Goal: Transaction & Acquisition: Purchase product/service

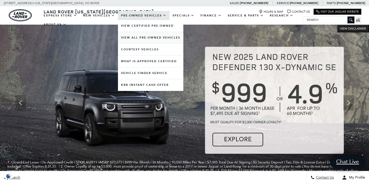
click at [137, 42] on link "View All Pre-Owned Vehicles" at bounding box center [150, 38] width 65 height 12
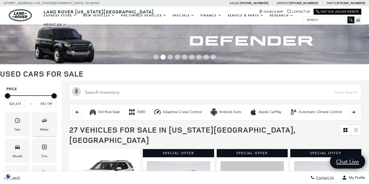
click at [45, 121] on icon "Make" at bounding box center [44, 120] width 3 height 3
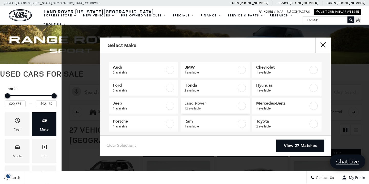
click at [244, 105] on label at bounding box center [242, 106] width 8 height 8
type input "$20,684"
checkbox input "true"
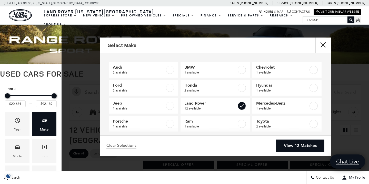
click at [296, 149] on link "View 12 Matches" at bounding box center [300, 145] width 48 height 13
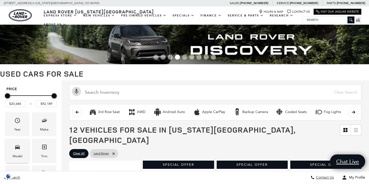
click at [15, 154] on div "Model" at bounding box center [18, 156] width 10 height 6
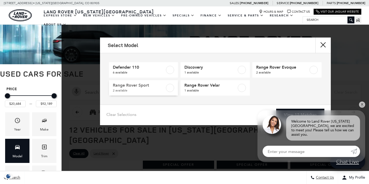
click at [170, 87] on label at bounding box center [170, 88] width 8 height 8
type input "$86,792"
checkbox input "true"
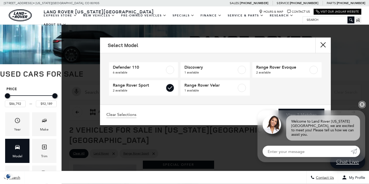
click at [361, 107] on link "✕" at bounding box center [362, 104] width 6 height 6
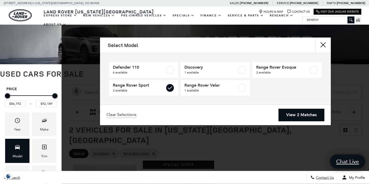
click at [302, 113] on link "View 2 Matches" at bounding box center [302, 115] width 46 height 13
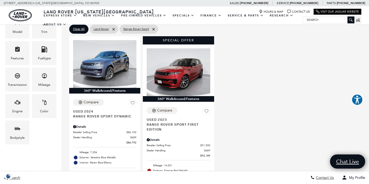
scroll to position [128, 0]
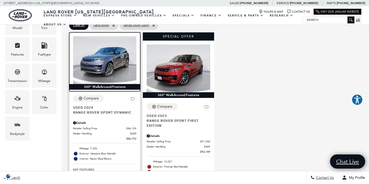
click at [103, 51] on img at bounding box center [104, 59] width 63 height 47
click at [102, 52] on img at bounding box center [104, 59] width 63 height 47
click at [97, 64] on img at bounding box center [104, 59] width 63 height 47
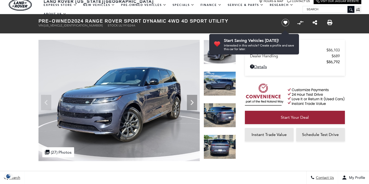
click at [226, 86] on img at bounding box center [220, 83] width 32 height 24
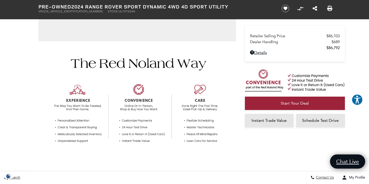
scroll to position [126, 0]
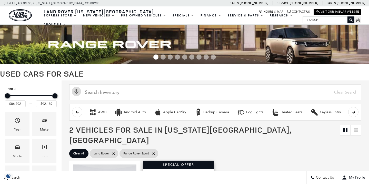
scroll to position [54, 0]
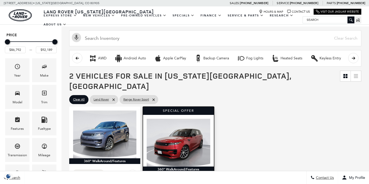
click at [177, 124] on img at bounding box center [178, 142] width 63 height 47
click at [179, 134] on img at bounding box center [178, 142] width 63 height 47
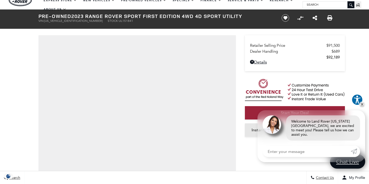
scroll to position [16, 0]
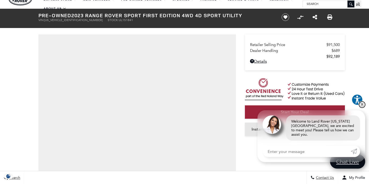
click at [362, 106] on link "✕" at bounding box center [362, 104] width 6 height 6
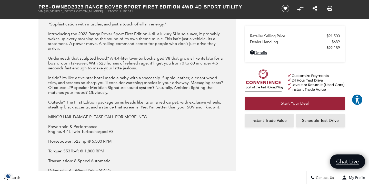
scroll to position [623, 0]
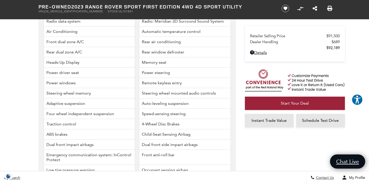
scroll to position [1433, 0]
